Goal: Task Accomplishment & Management: Complete application form

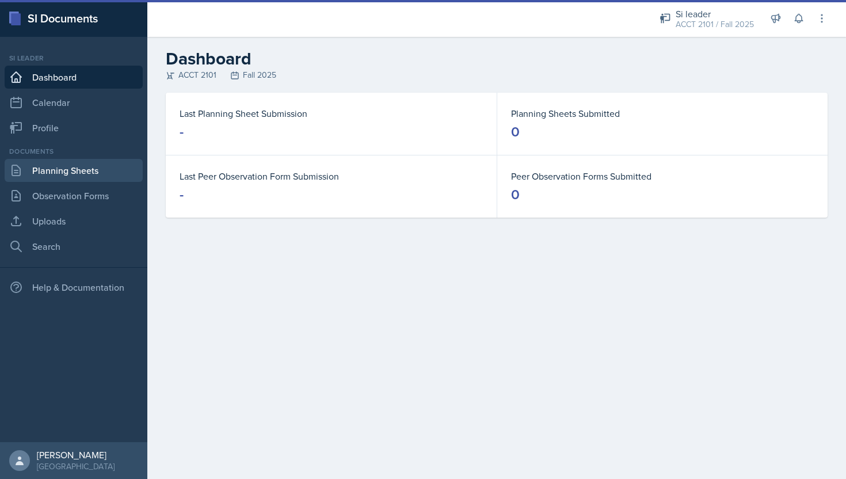
click at [86, 175] on link "Planning Sheets" at bounding box center [74, 170] width 138 height 23
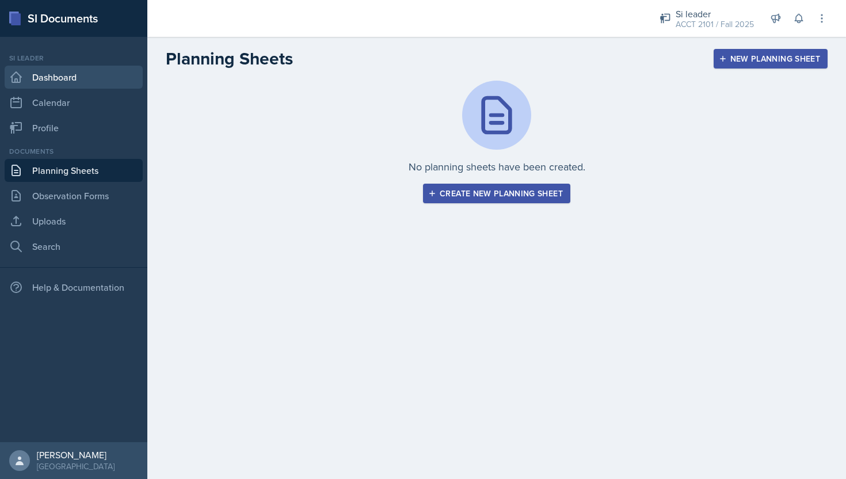
click at [94, 66] on link "Dashboard" at bounding box center [74, 77] width 138 height 23
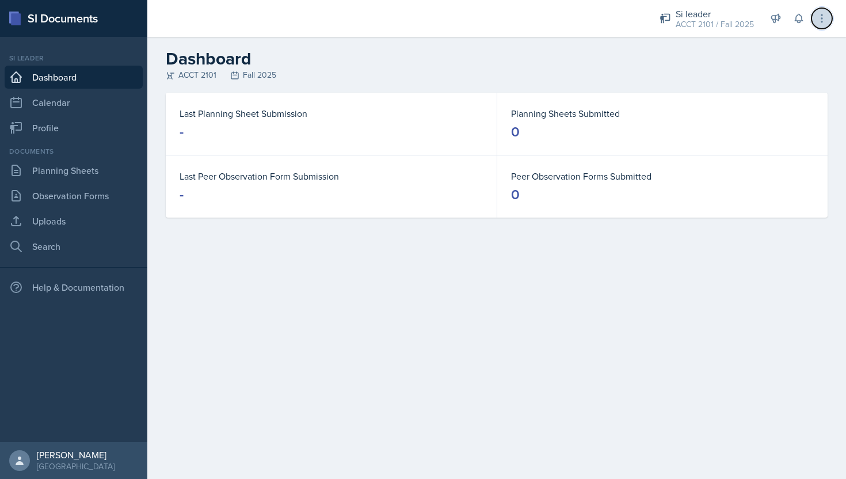
click at [819, 14] on icon at bounding box center [822, 19] width 12 height 12
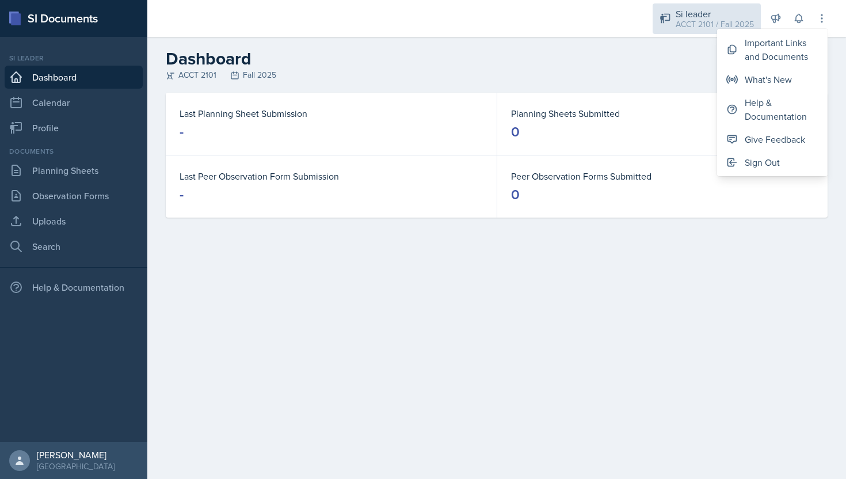
click at [664, 13] on icon at bounding box center [666, 19] width 12 height 12
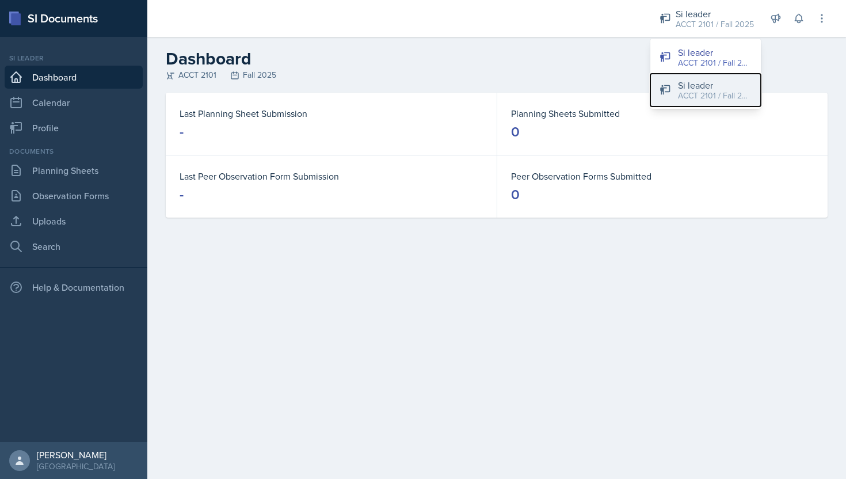
click at [694, 93] on div "ACCT 2101 / Fall 2024" at bounding box center [715, 96] width 74 height 12
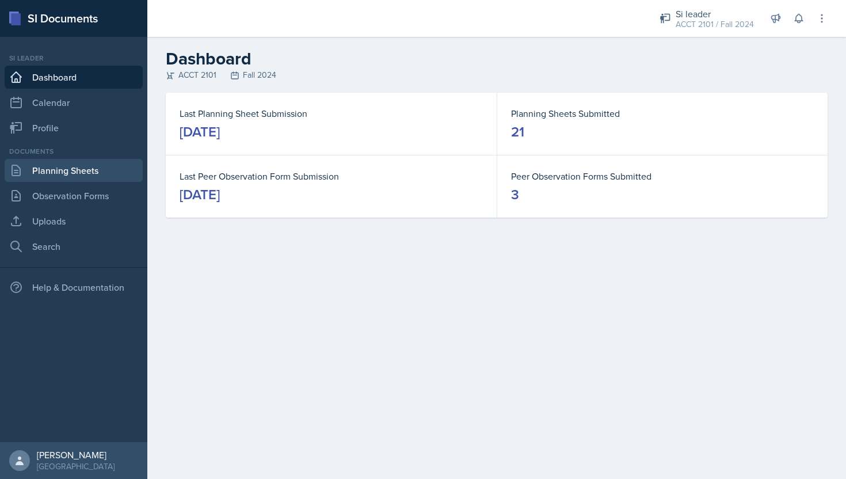
click at [91, 174] on link "Planning Sheets" at bounding box center [74, 170] width 138 height 23
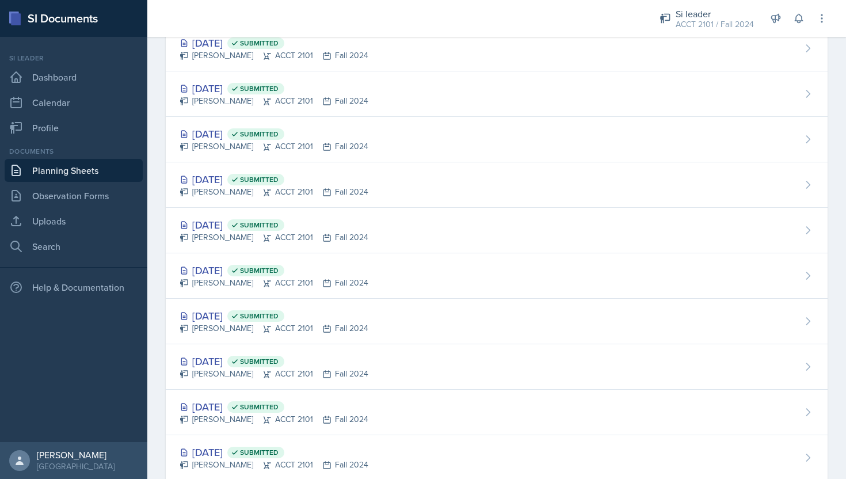
scroll to position [665, 0]
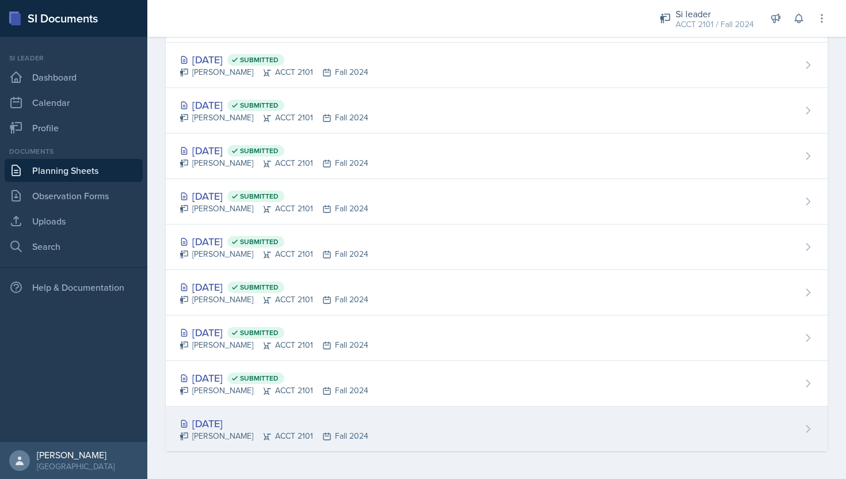
click at [805, 425] on icon at bounding box center [809, 429] width 12 height 12
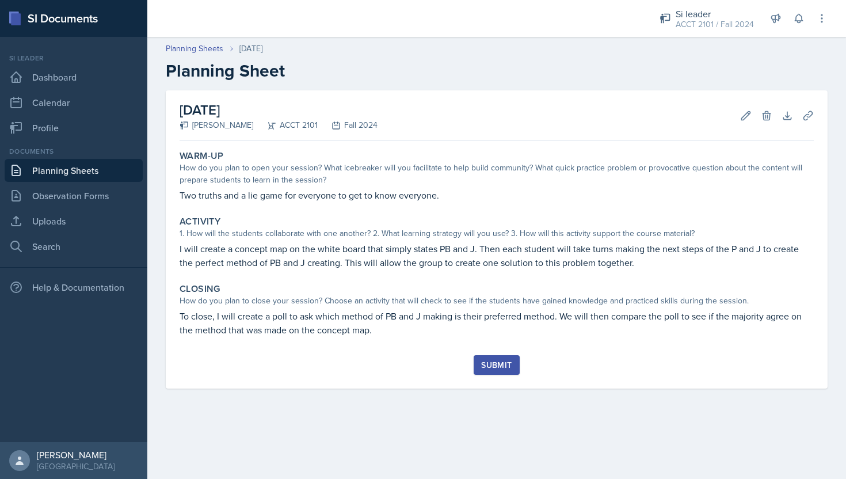
click at [202, 41] on header "Planning Sheets [DATE] Planning Sheet" at bounding box center [496, 62] width 699 height 62
click at [202, 46] on link "Planning Sheets" at bounding box center [195, 49] width 58 height 12
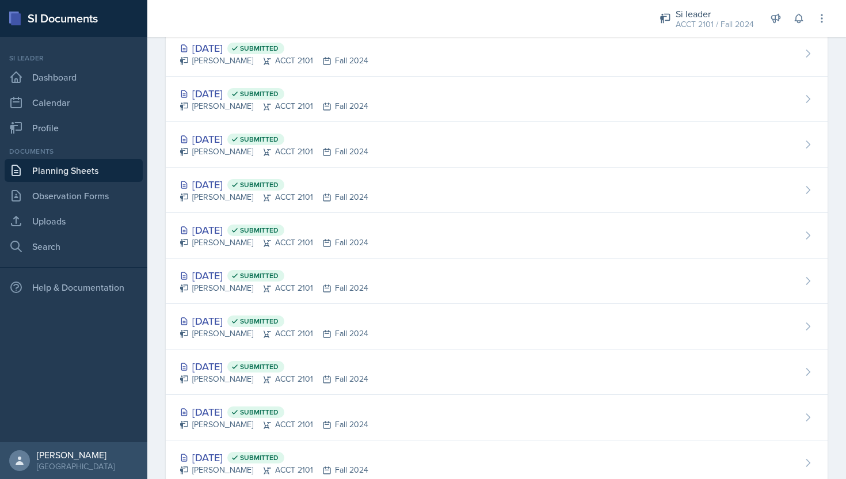
scroll to position [665, 0]
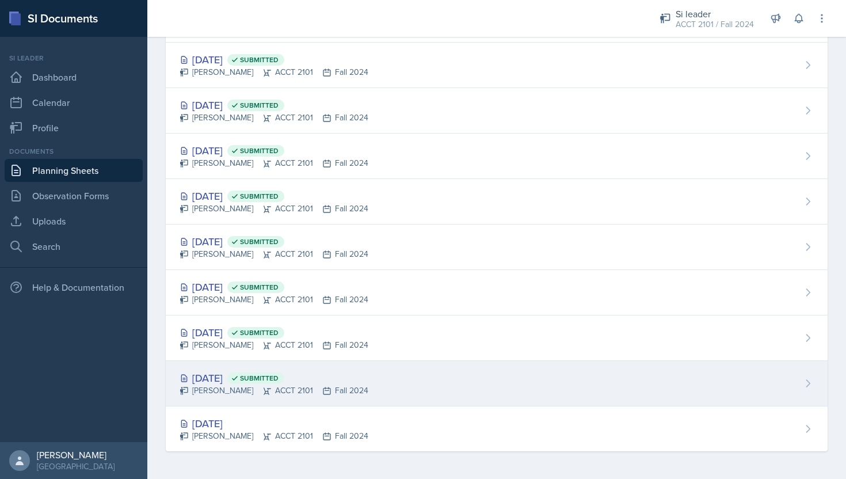
click at [591, 387] on div "[DATE] Submitted [PERSON_NAME] ACCT 2101 Fall 2024" at bounding box center [497, 383] width 662 height 45
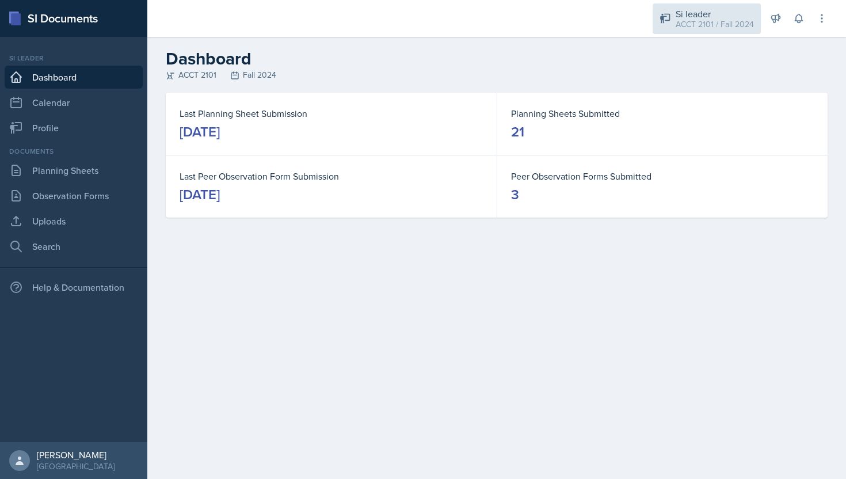
click at [733, 15] on div "Si leader" at bounding box center [715, 14] width 78 height 14
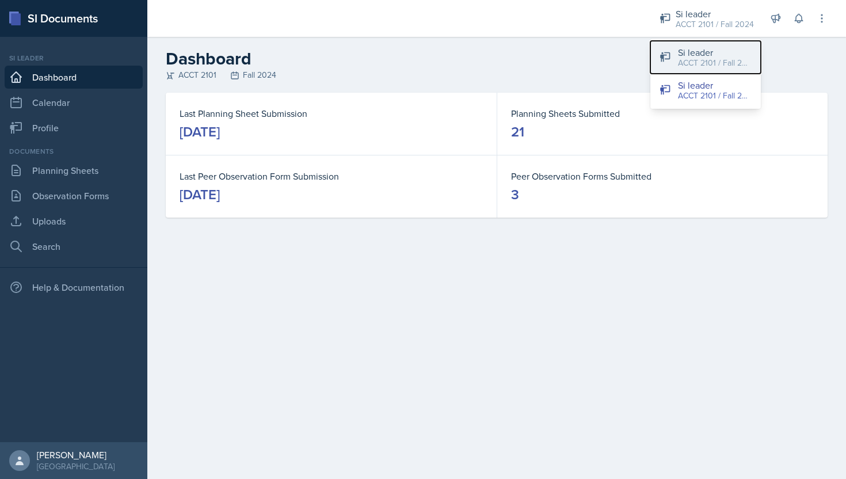
click at [710, 53] on div "Si leader" at bounding box center [715, 52] width 74 height 14
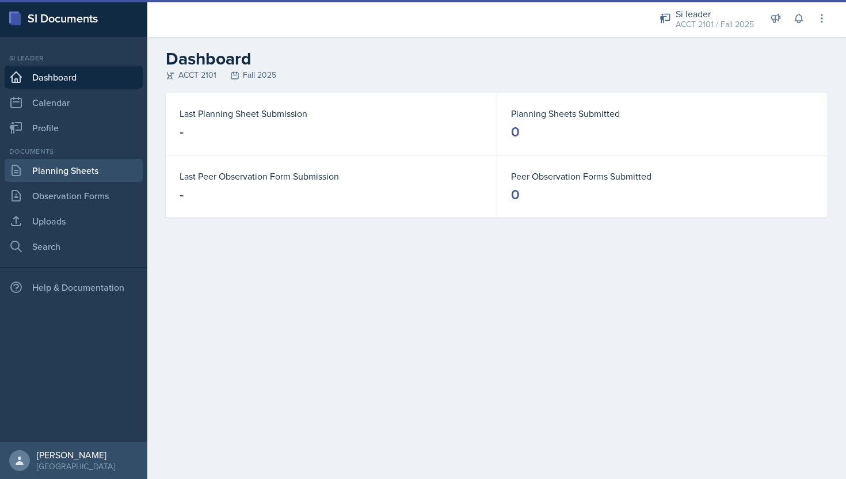
click at [75, 174] on link "Planning Sheets" at bounding box center [74, 170] width 138 height 23
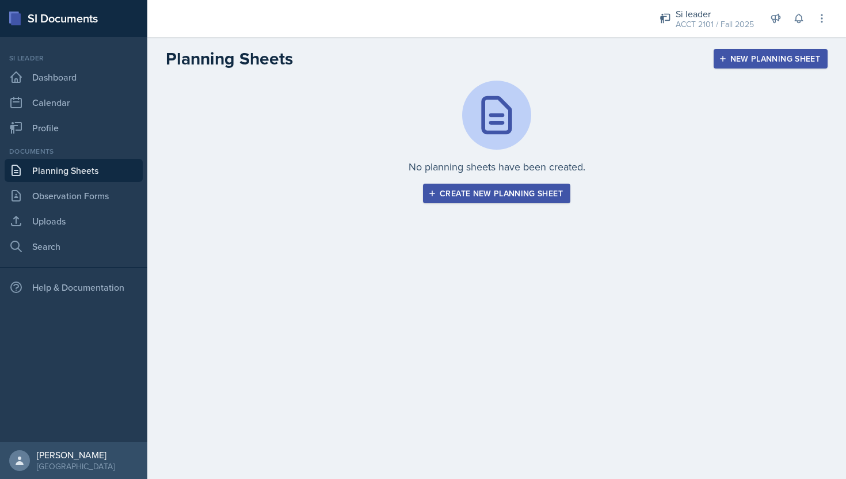
click at [766, 66] on button "New Planning Sheet" at bounding box center [771, 59] width 114 height 20
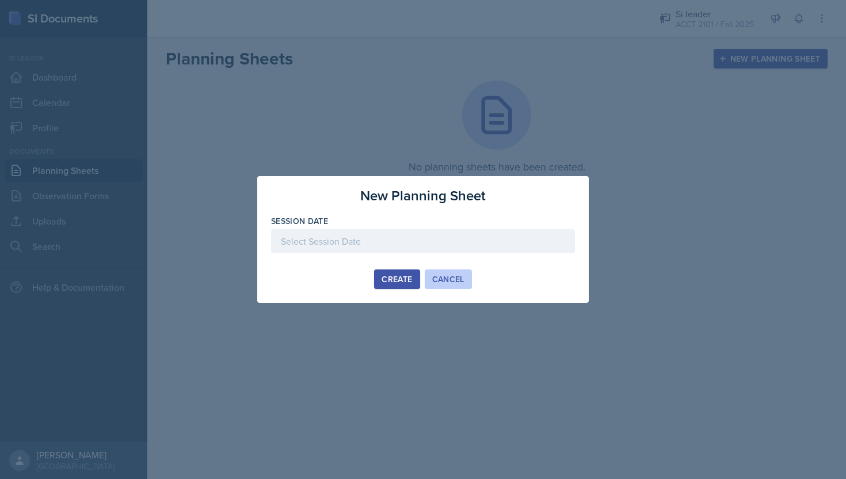
click at [448, 280] on div "Cancel" at bounding box center [448, 279] width 32 height 9
